Goal: Information Seeking & Learning: Find contact information

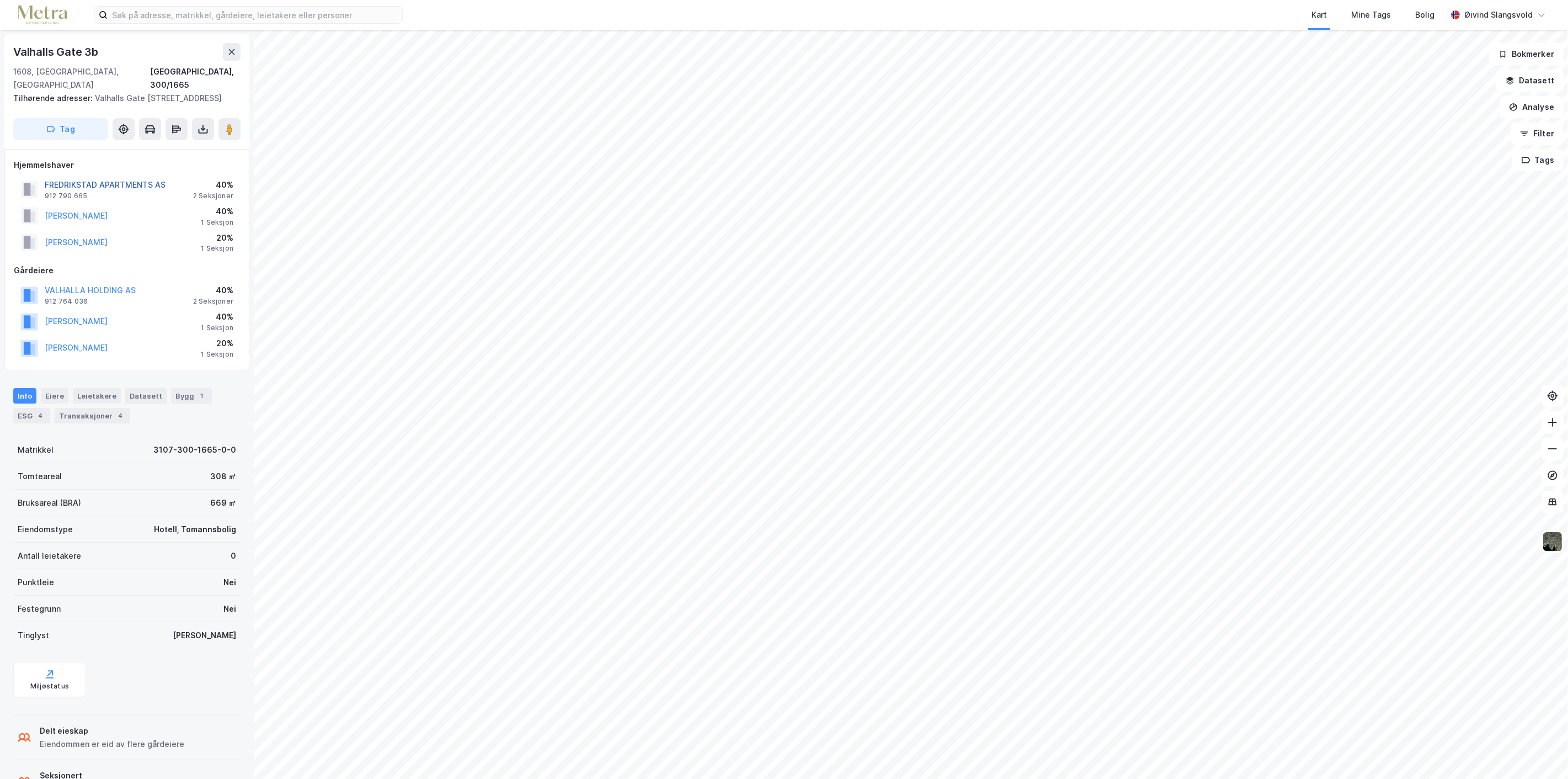
click at [0, 0] on button "FREDRIKSTAD APARTMENTS AS" at bounding box center [0, 0] width 0 height 0
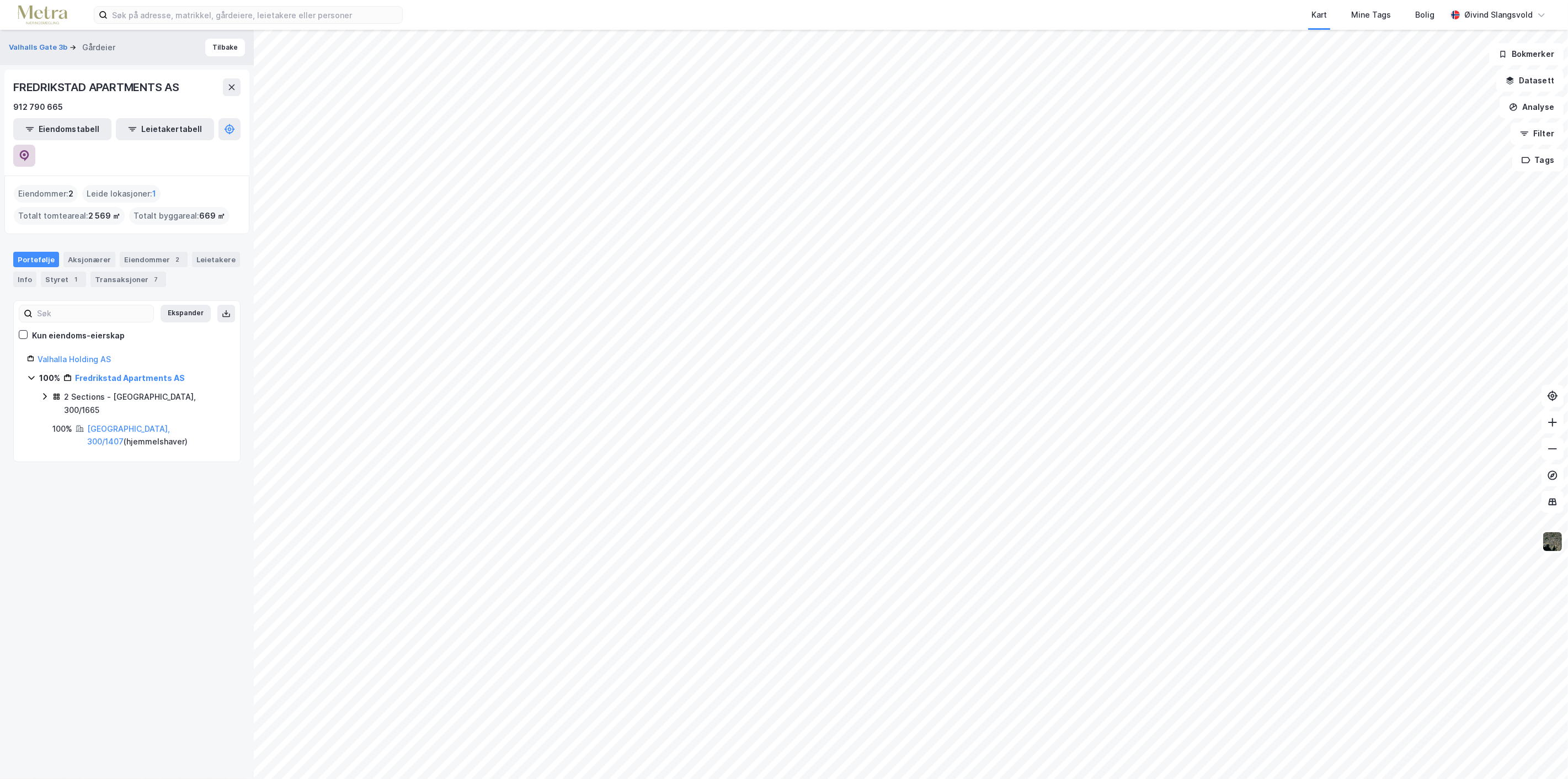
click at [30, 150] on icon at bounding box center [24, 156] width 11 height 11
